Goal: Task Accomplishment & Management: Manage account settings

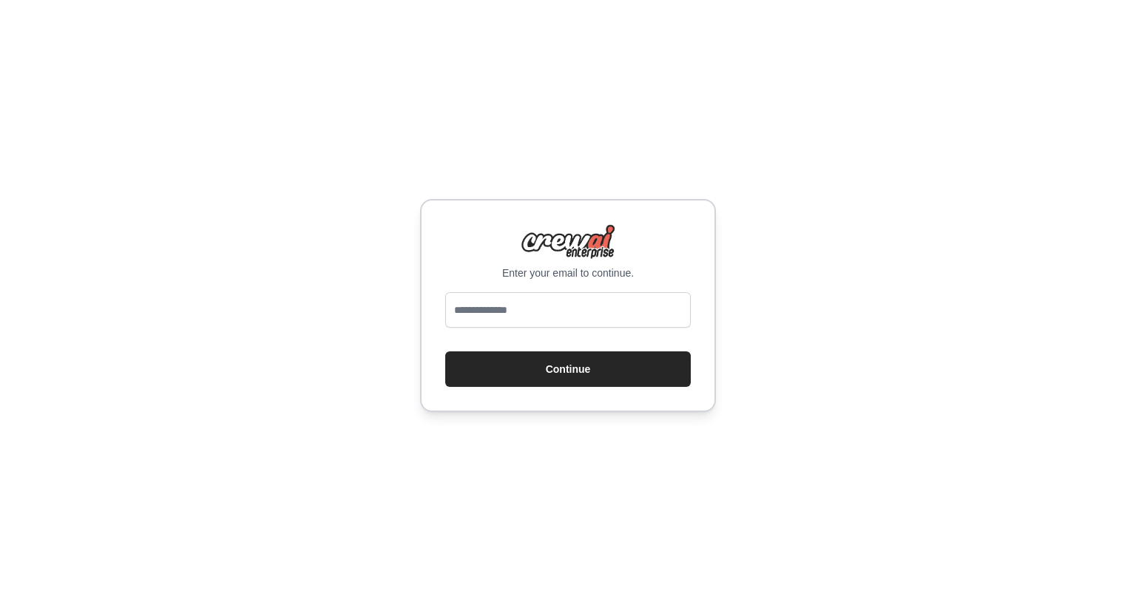
click at [546, 265] on p "Enter your email to continue." at bounding box center [567, 272] width 245 height 15
click at [535, 265] on p "Enter your email to continue." at bounding box center [567, 272] width 245 height 15
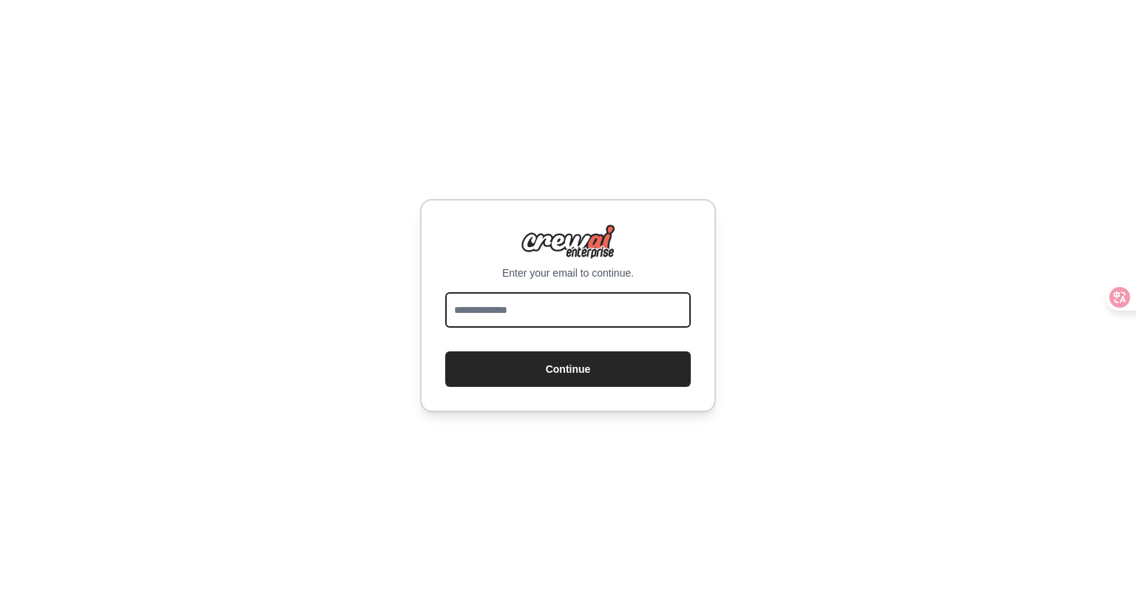
click at [515, 317] on input "email" at bounding box center [567, 309] width 245 height 35
type input "**********"
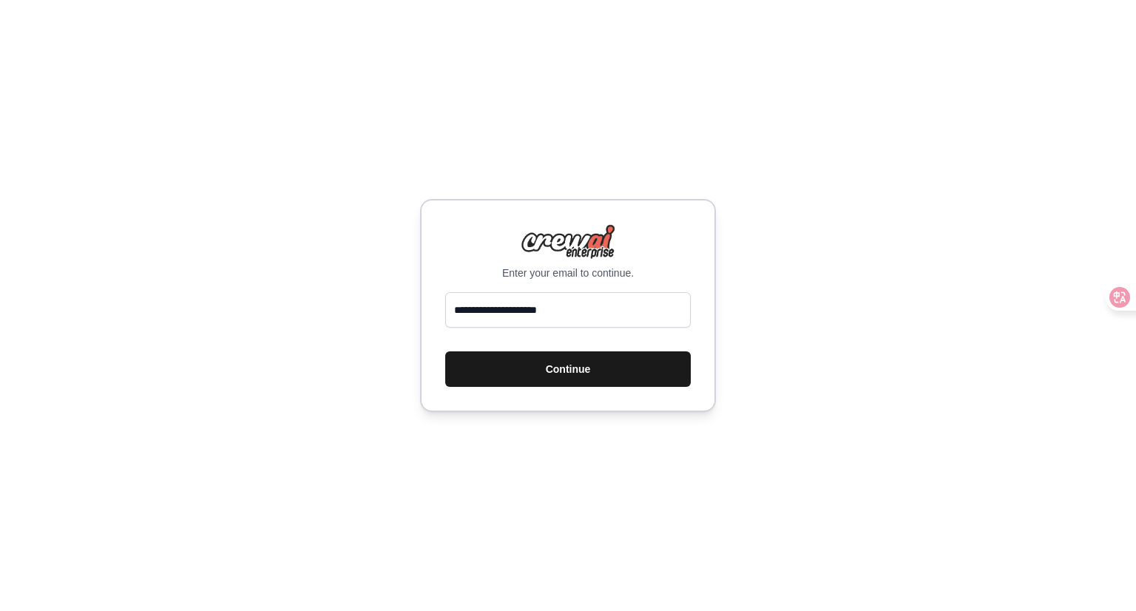
click at [592, 387] on button "Continue" at bounding box center [567, 368] width 245 height 35
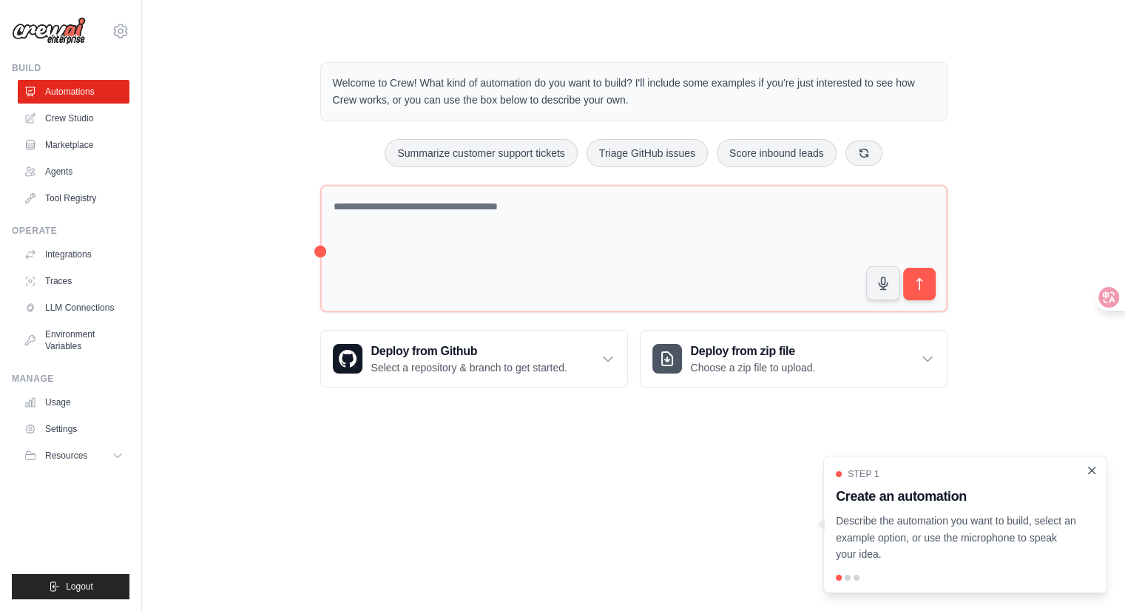
click at [1085, 464] on icon "Close walkthrough" at bounding box center [1091, 470] width 13 height 13
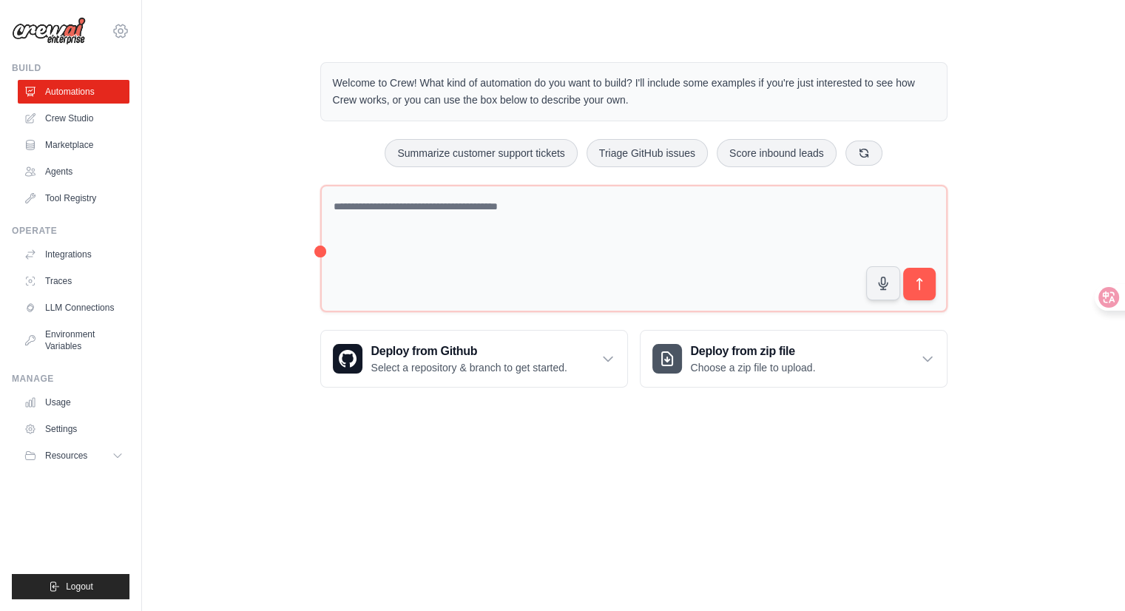
click at [123, 33] on icon at bounding box center [120, 31] width 4 height 4
click at [119, 133] on link "Settings" at bounding box center [137, 119] width 130 height 27
